Goal: Task Accomplishment & Management: Manage account settings

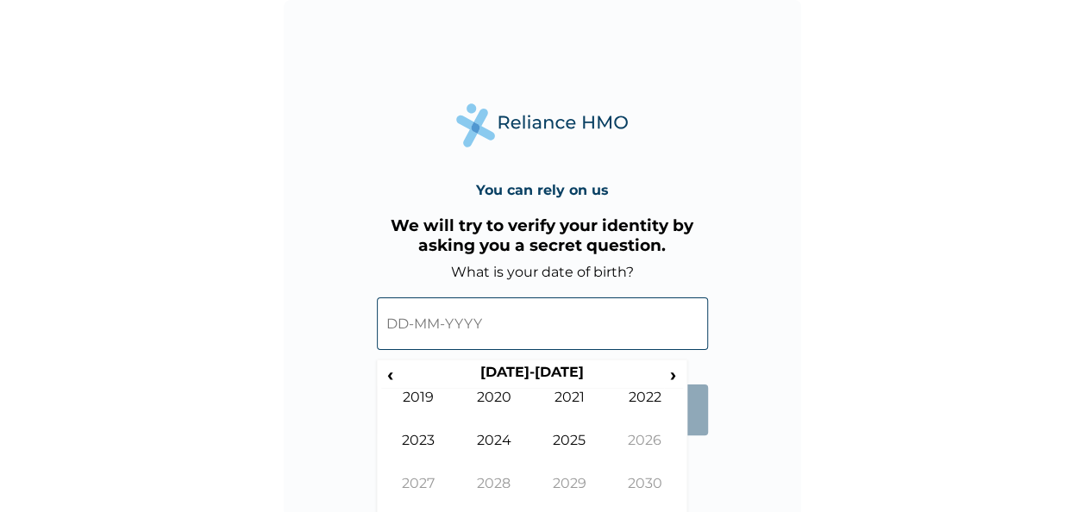
click at [506, 369] on th "[DATE]-[DATE]" at bounding box center [531, 376] width 265 height 24
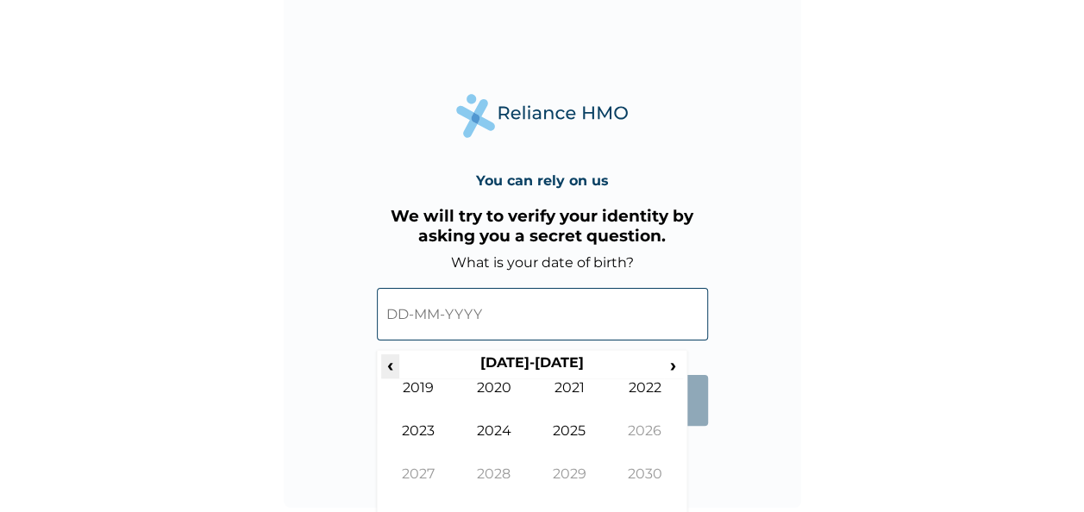
click at [399, 366] on span "‹" at bounding box center [390, 366] width 18 height 22
click at [398, 366] on span "‹" at bounding box center [390, 366] width 18 height 22
click at [433, 480] on td "1997" at bounding box center [419, 487] width 76 height 43
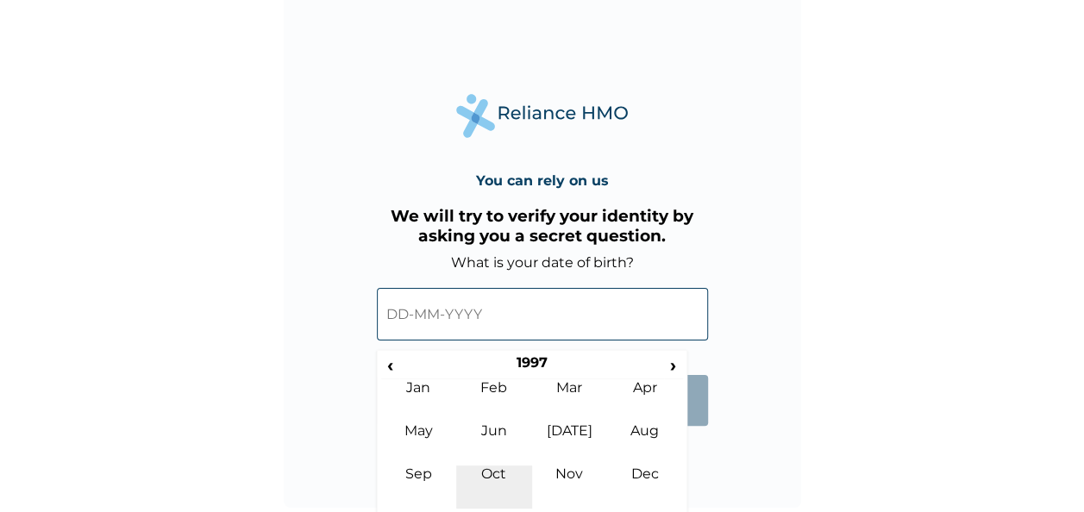
click at [500, 479] on td "Oct" at bounding box center [494, 487] width 76 height 43
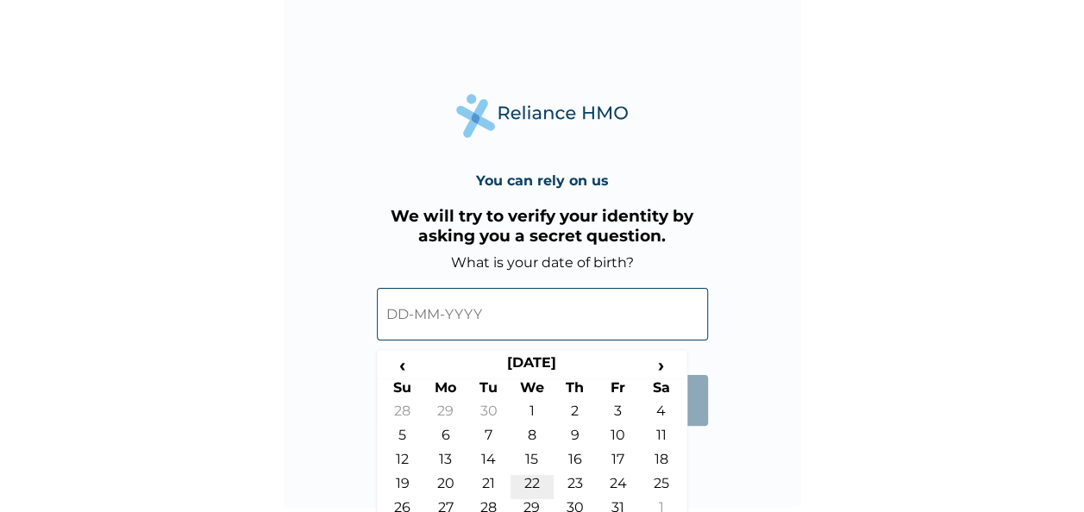
click at [520, 476] on td "22" at bounding box center [532, 487] width 43 height 24
type input "[DATE]"
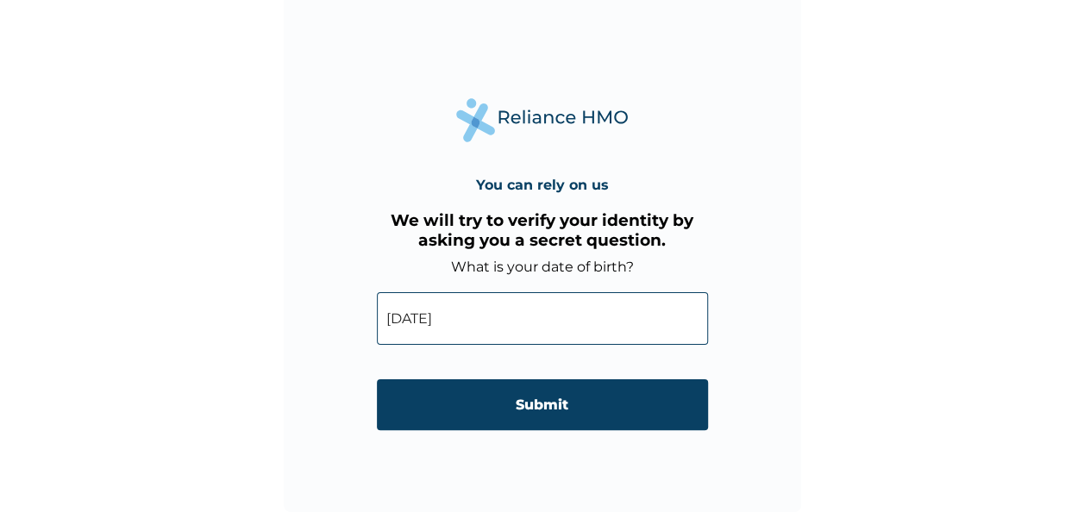
scroll to position [5, 0]
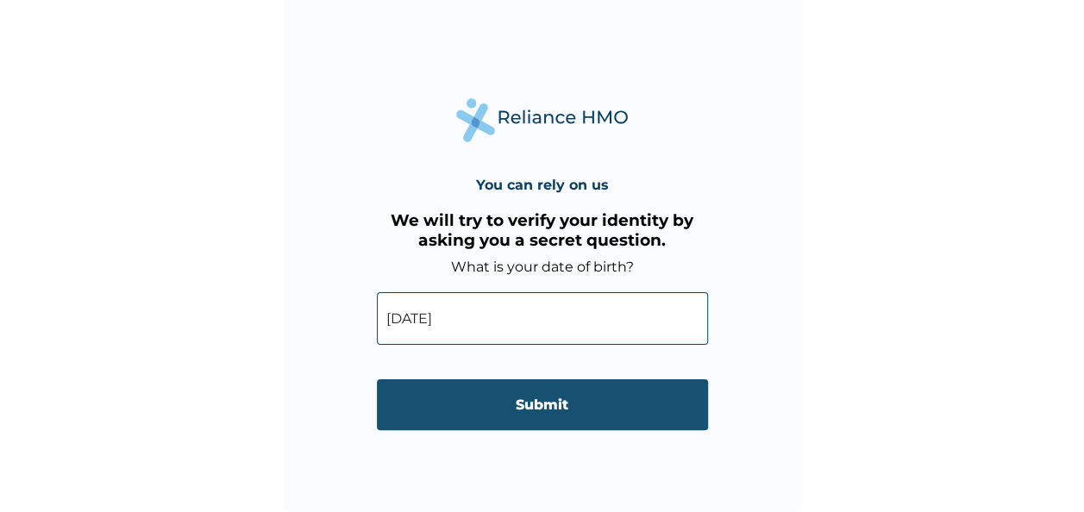
click at [537, 416] on input "Submit" at bounding box center [542, 405] width 331 height 51
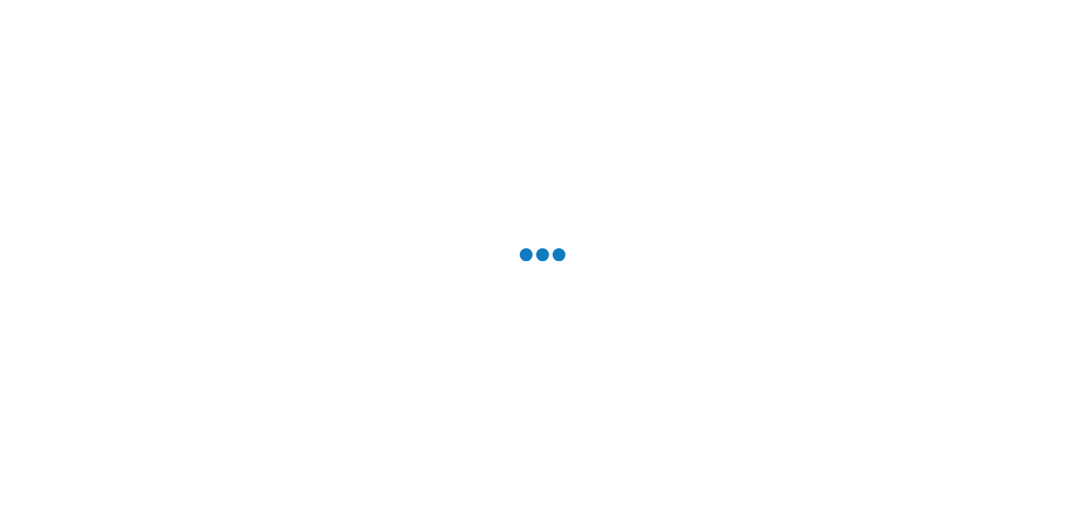
scroll to position [0, 0]
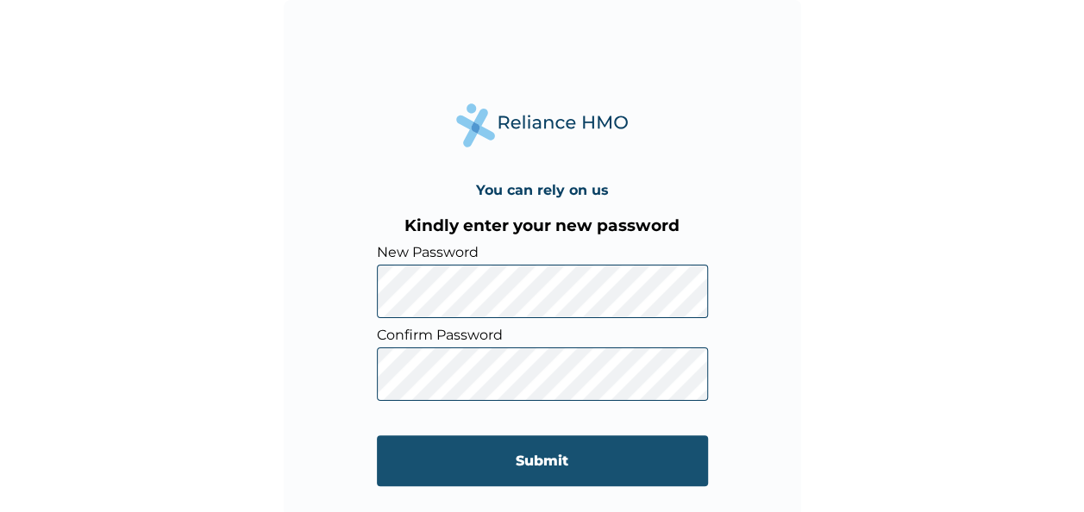
click at [463, 471] on input "Submit" at bounding box center [542, 461] width 331 height 51
